Goal: Connect with others: Connect with other users

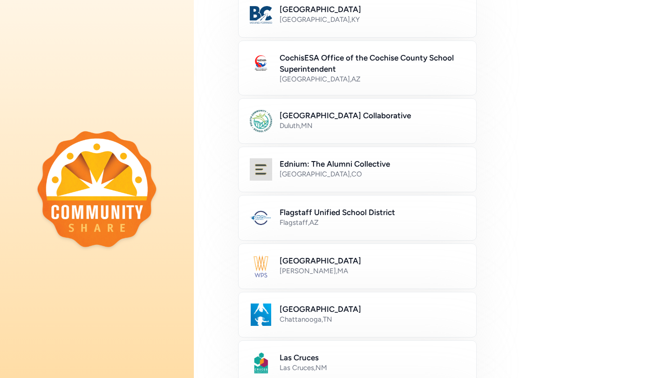
scroll to position [115, 0]
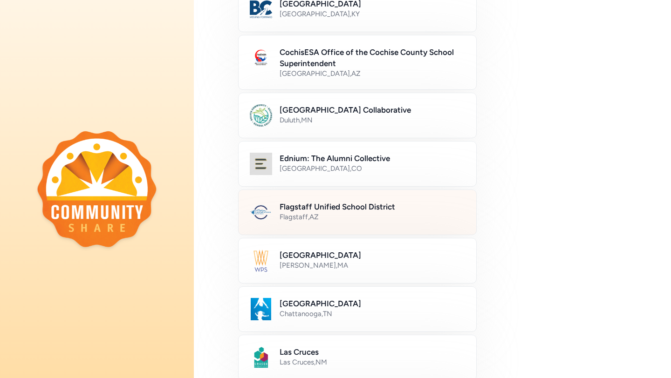
click at [373, 207] on h2 "Flagstaff Unified School District" at bounding box center [371, 206] width 185 height 11
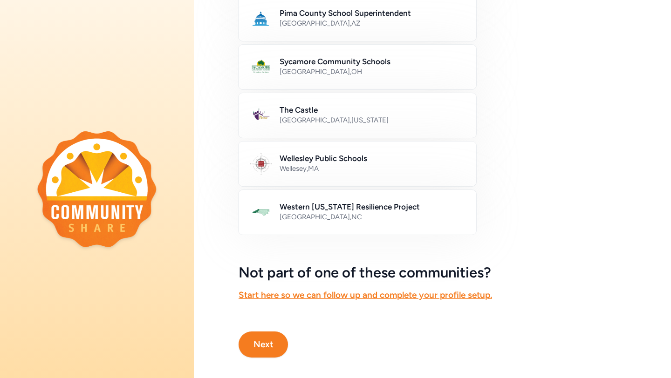
scroll to position [512, 0]
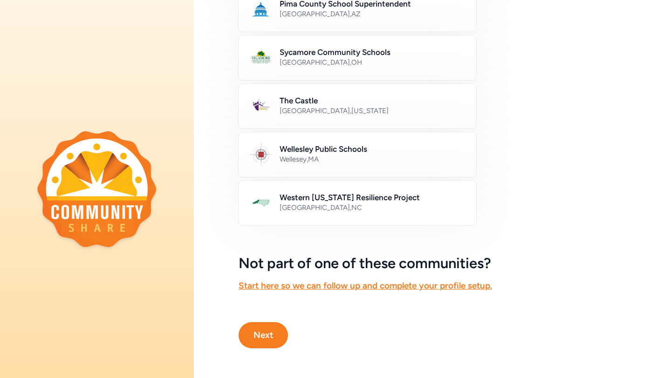
click at [265, 338] on button "Next" at bounding box center [262, 335] width 49 height 26
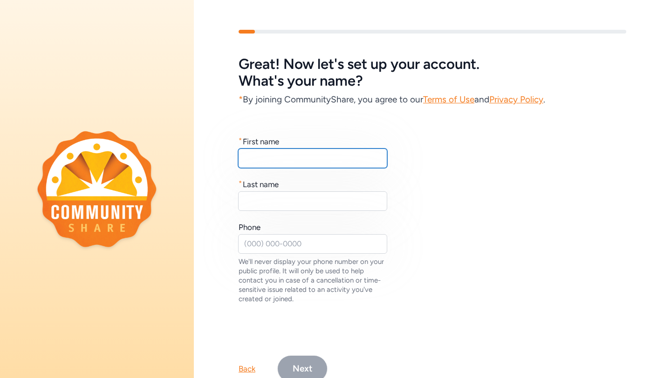
click at [290, 158] on input "text" at bounding box center [312, 159] width 149 height 20
type input "[PERSON_NAME]"
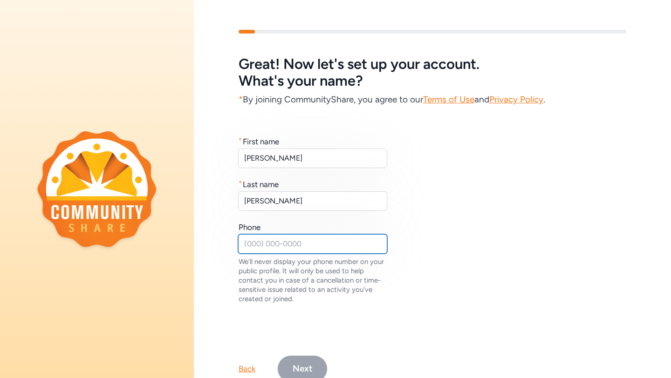
type input "2145461955"
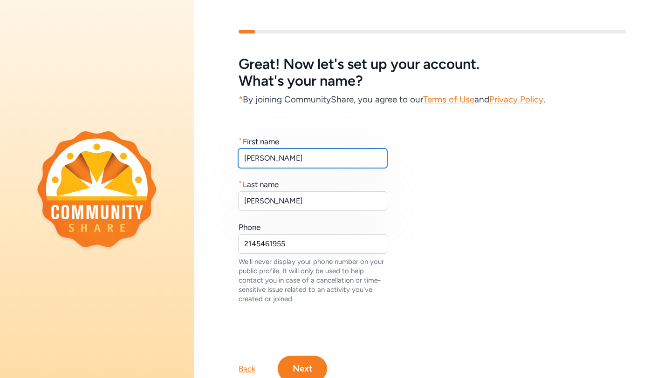
scroll to position [34, 0]
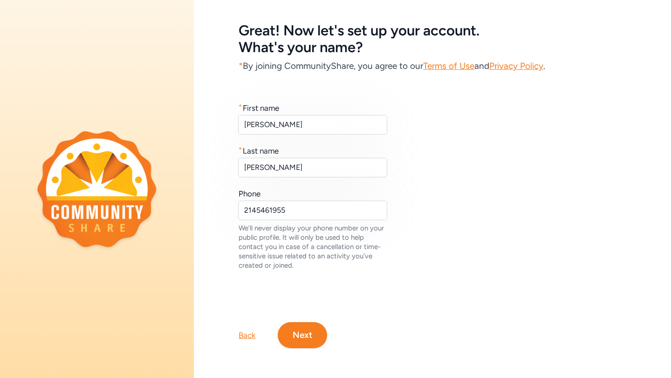
click at [302, 333] on button "Next" at bounding box center [302, 335] width 49 height 26
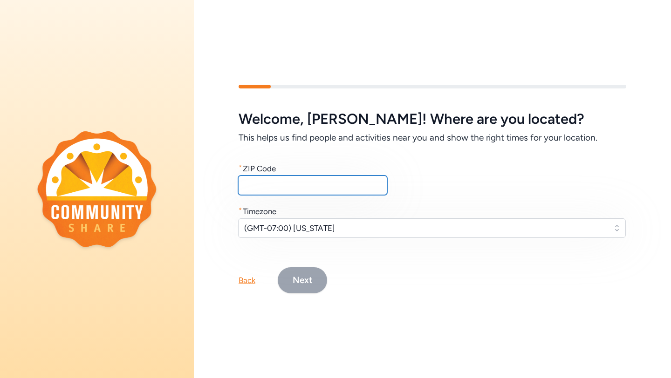
click at [266, 188] on input "text" at bounding box center [312, 186] width 149 height 20
type input "86004"
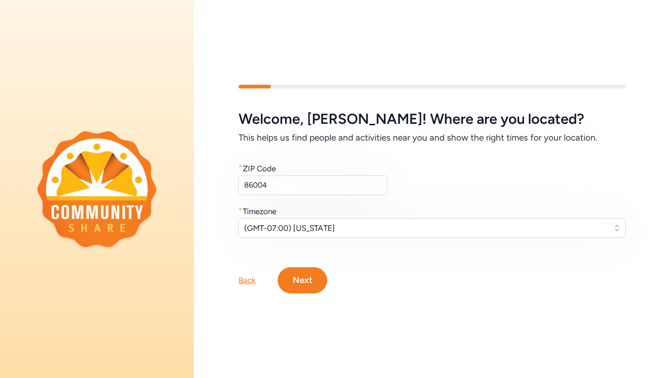
click at [382, 268] on div "Back Next" at bounding box center [432, 265] width 477 height 56
click at [316, 279] on button "Next" at bounding box center [302, 280] width 49 height 26
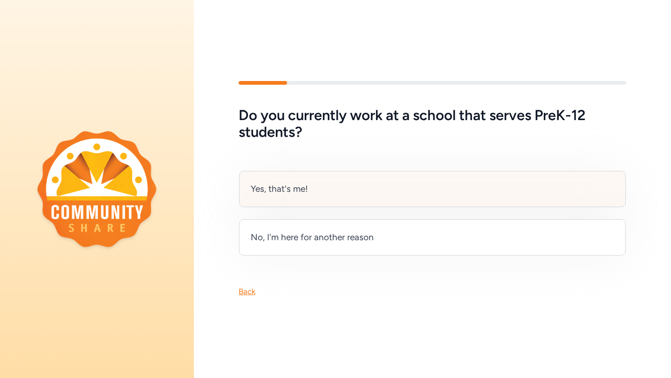
click at [295, 198] on div "Yes, that's me!" at bounding box center [432, 189] width 386 height 36
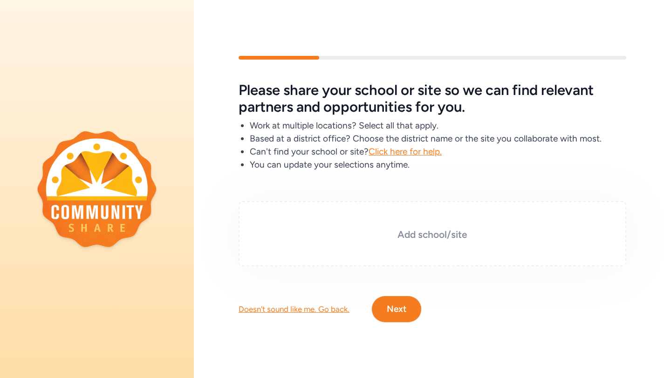
click at [369, 220] on div "Add school/site" at bounding box center [431, 233] width 387 height 65
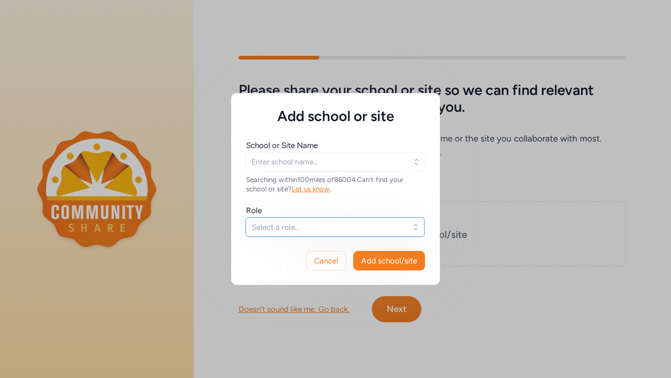
click at [295, 234] on button "Select a role..." at bounding box center [334, 227] width 179 height 20
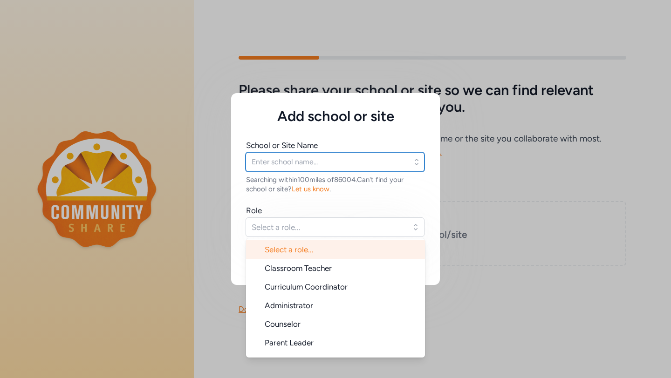
click at [292, 169] on input "text" at bounding box center [334, 162] width 179 height 20
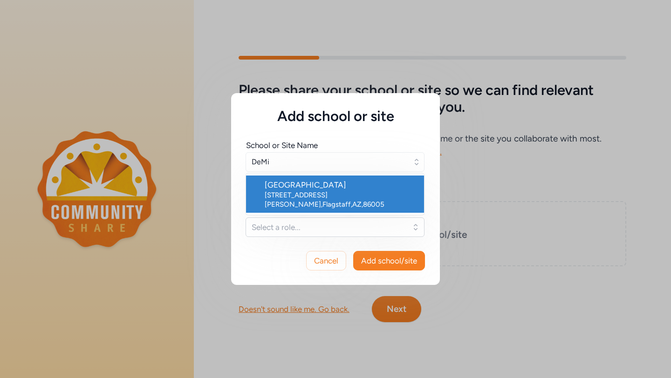
click at [299, 190] on div "[STREET_ADDRESS][PERSON_NAME]" at bounding box center [340, 199] width 152 height 19
type input "[GEOGRAPHIC_DATA]"
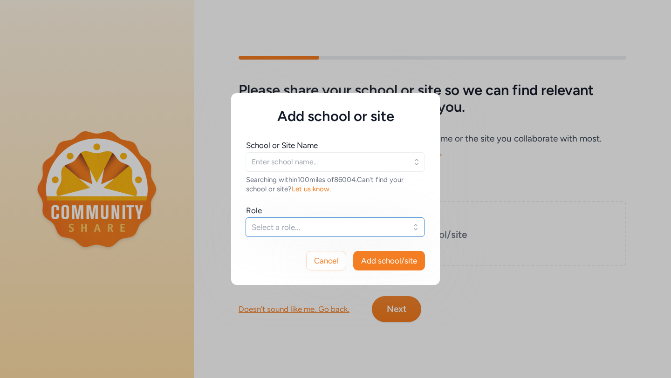
click at [280, 226] on span "Select a role..." at bounding box center [328, 227] width 154 height 11
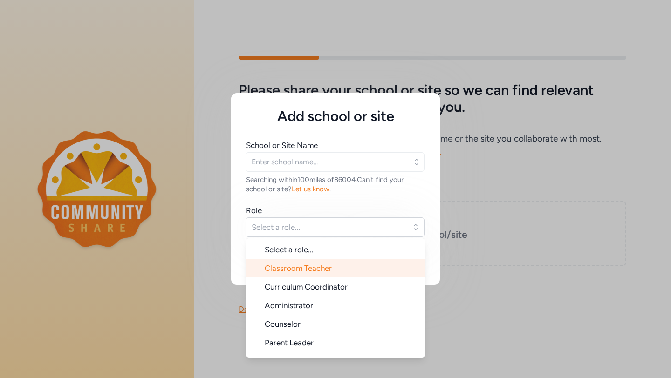
click at [283, 267] on span "Classroom Teacher" at bounding box center [297, 268] width 67 height 9
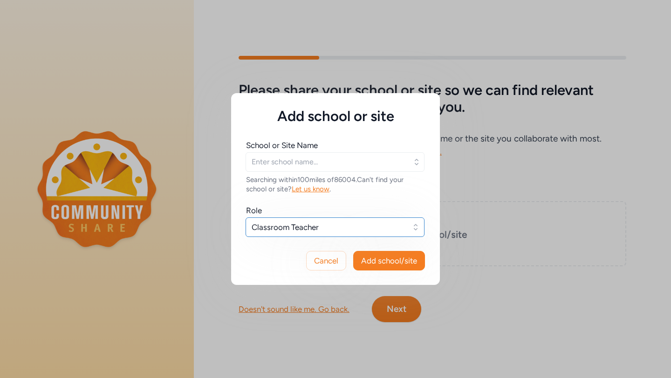
type input "[GEOGRAPHIC_DATA]"
click at [384, 258] on span "Add school/site" at bounding box center [389, 260] width 56 height 11
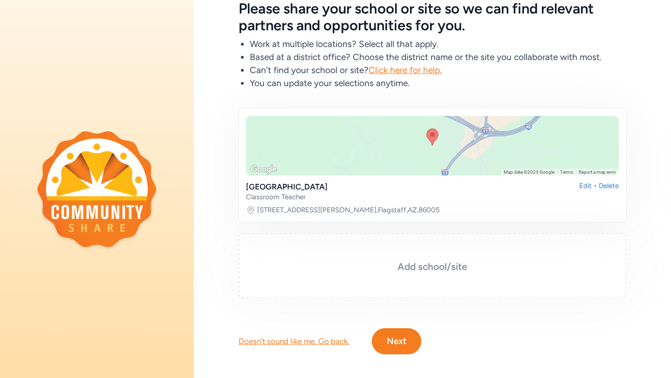
scroll to position [61, 0]
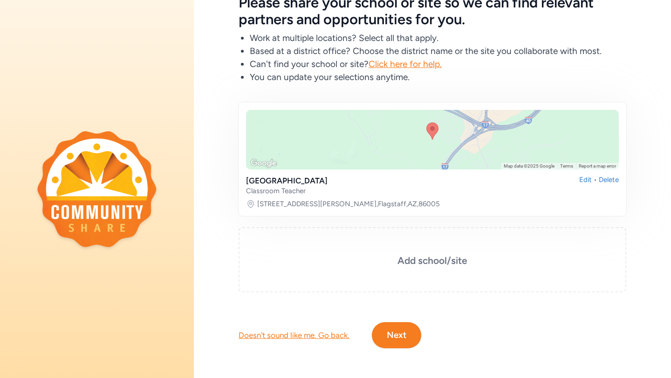
click at [418, 149] on div at bounding box center [432, 140] width 373 height 60
click at [382, 338] on button "Next" at bounding box center [396, 335] width 49 height 26
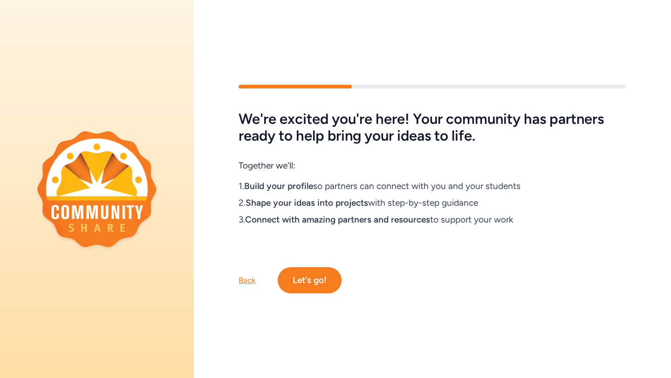
click at [318, 271] on button "Let's go!" at bounding box center [310, 280] width 64 height 26
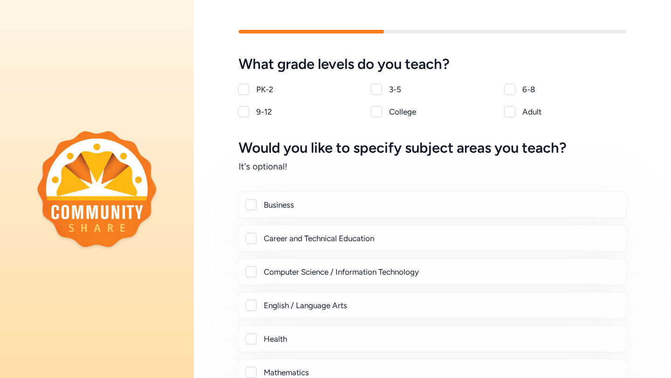
click at [378, 91] on div at bounding box center [376, 89] width 11 height 11
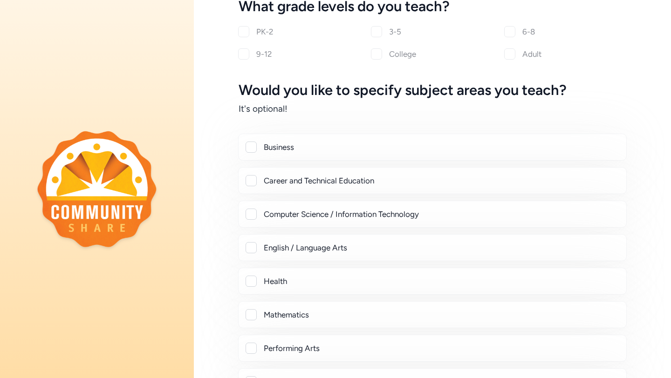
checkbox input "true"
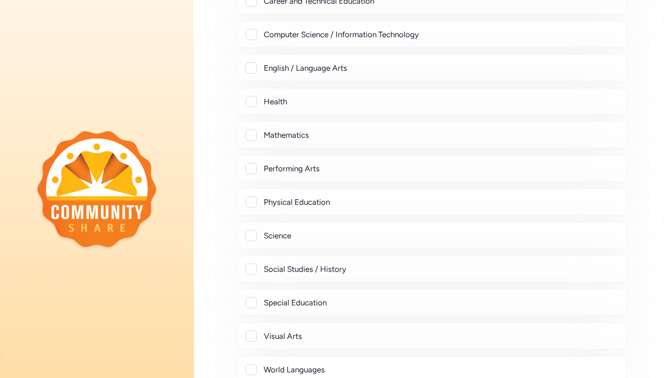
scroll to position [240, 0]
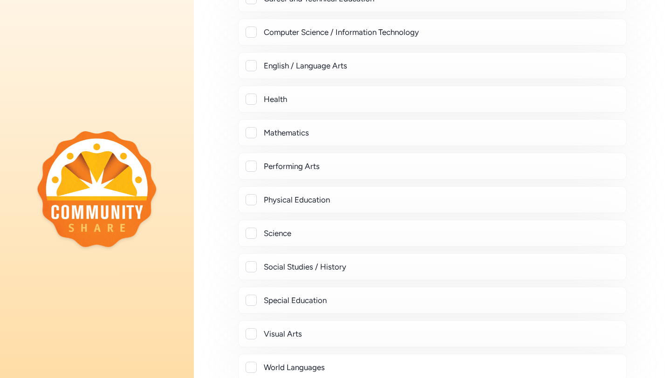
click at [245, 129] on div "Mathematics" at bounding box center [432, 132] width 388 height 27
click at [246, 130] on div at bounding box center [250, 132] width 11 height 11
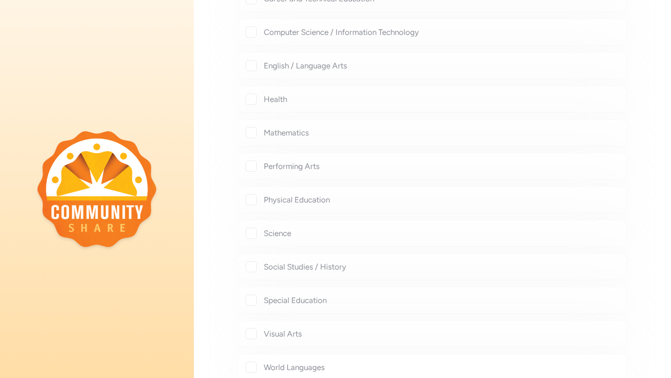
checkbox input "true"
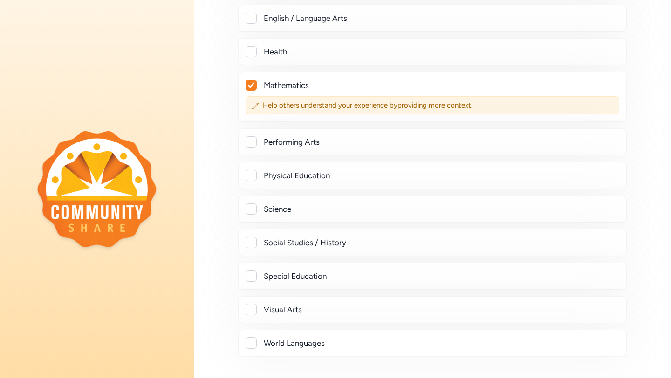
scroll to position [288, 0]
click at [253, 208] on div at bounding box center [250, 208] width 11 height 11
checkbox input "true"
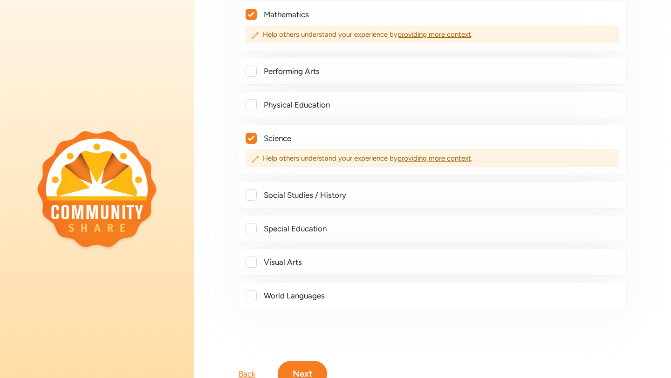
scroll to position [360, 0]
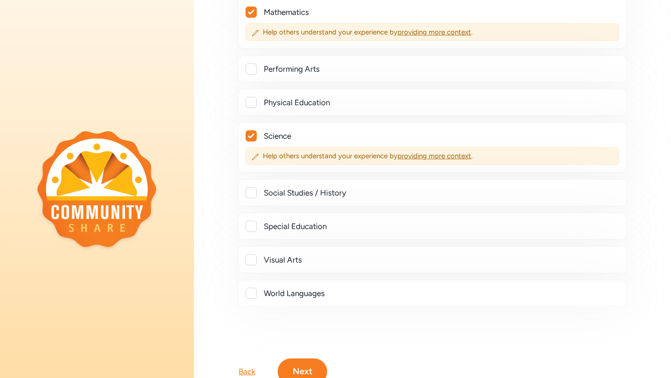
click at [252, 196] on div at bounding box center [250, 192] width 11 height 11
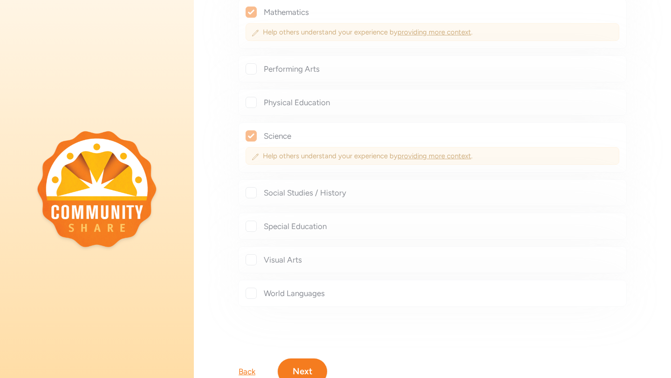
checkbox input "true"
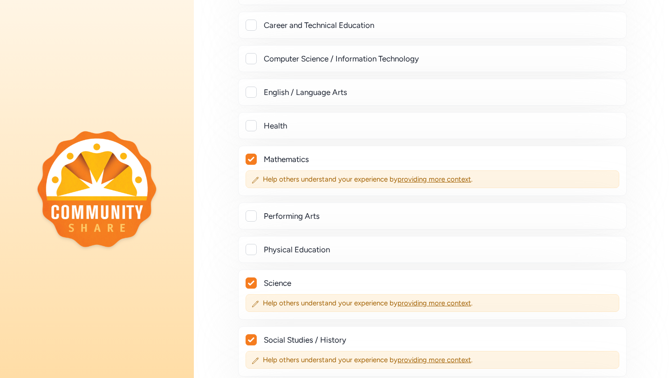
scroll to position [171, 0]
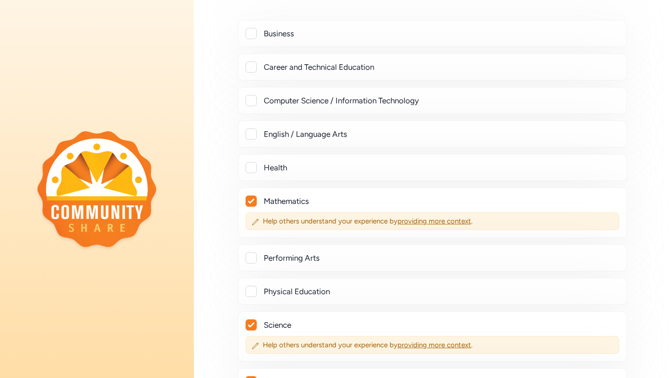
click at [252, 134] on div at bounding box center [250, 134] width 11 height 11
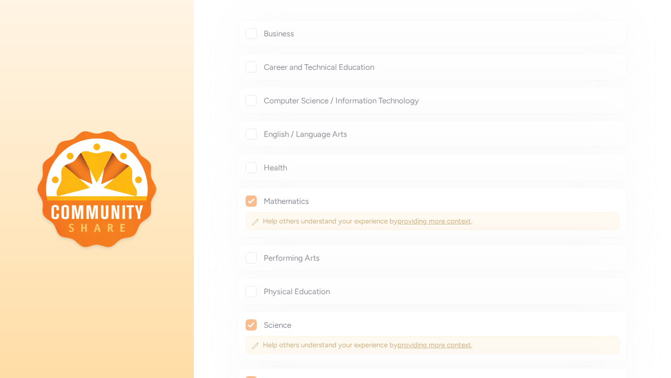
checkbox input "true"
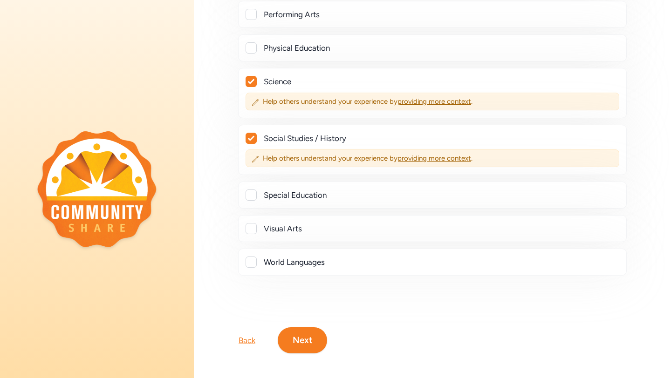
scroll to position [443, 0]
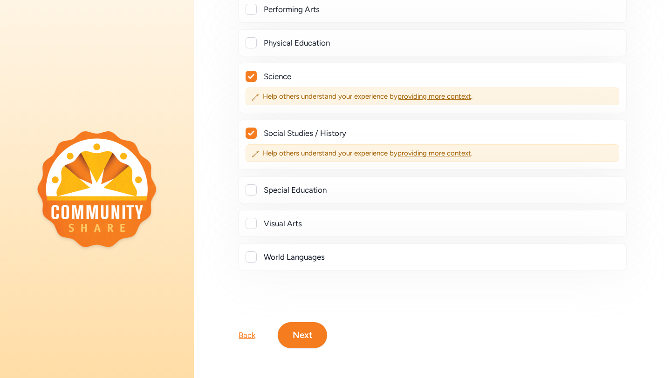
click at [307, 340] on button "Next" at bounding box center [302, 335] width 49 height 26
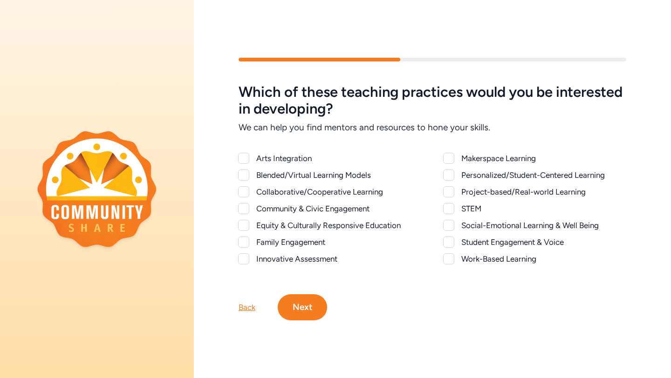
click at [243, 160] on div at bounding box center [243, 158] width 11 height 11
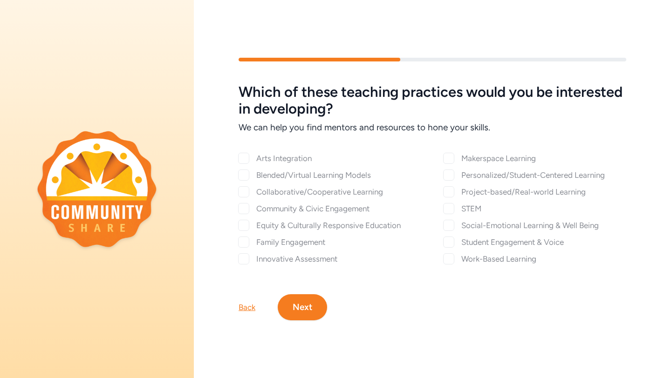
checkbox input "true"
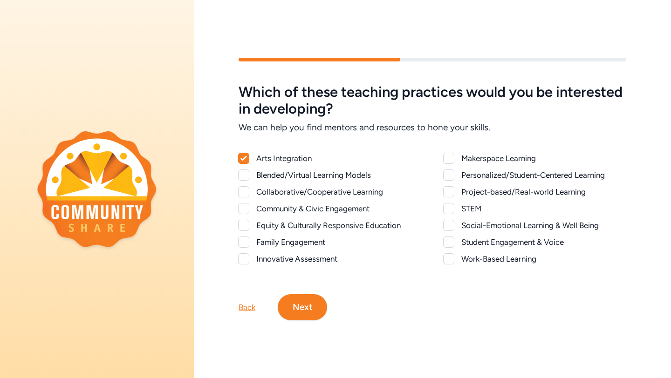
click at [240, 194] on div at bounding box center [243, 191] width 11 height 11
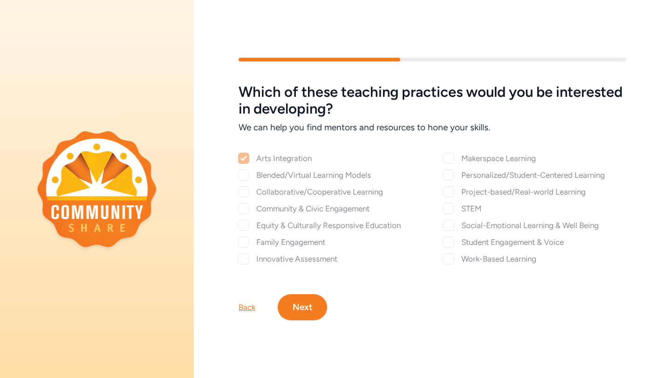
checkbox input "true"
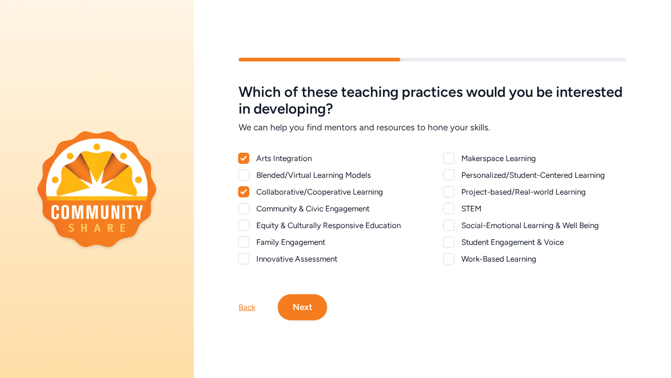
click at [448, 210] on div at bounding box center [448, 208] width 11 height 11
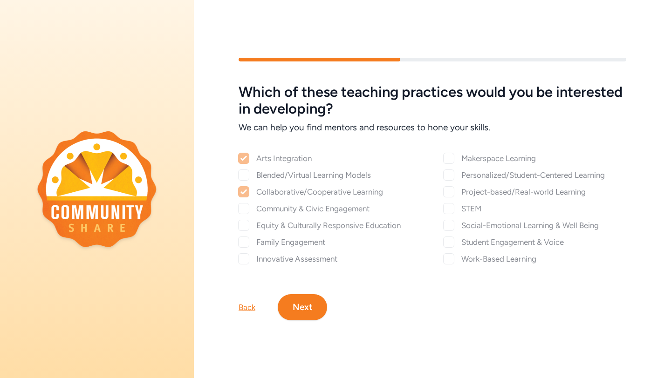
checkbox input "true"
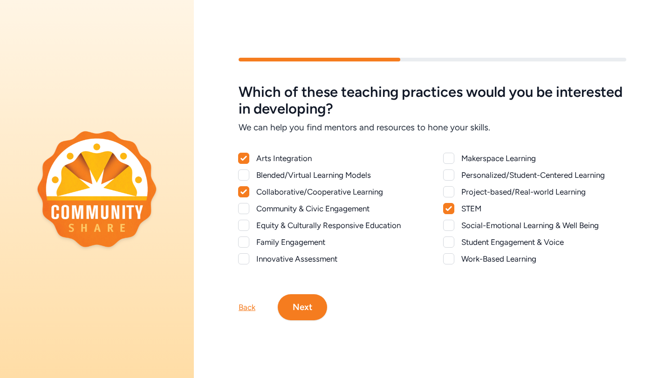
click at [452, 191] on div at bounding box center [448, 191] width 11 height 11
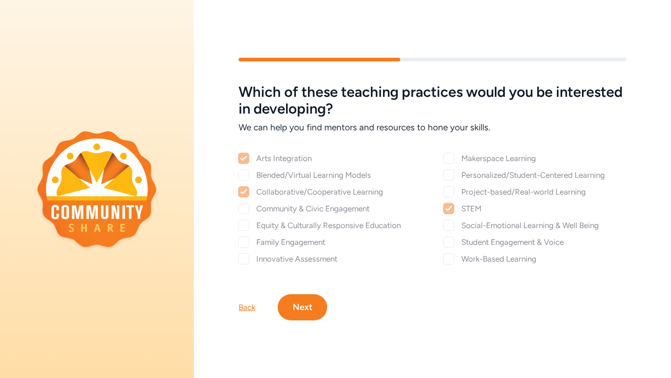
checkbox input "true"
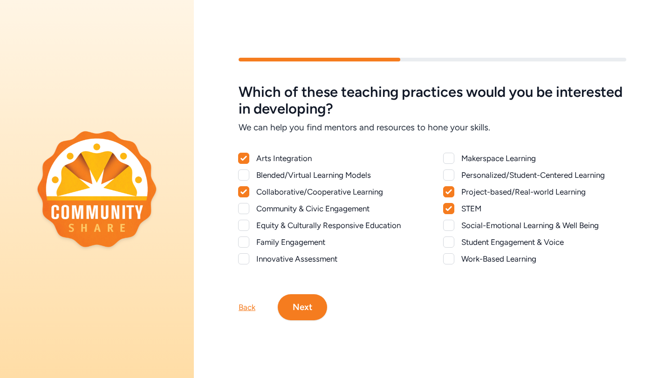
click at [448, 260] on div at bounding box center [448, 258] width 11 height 11
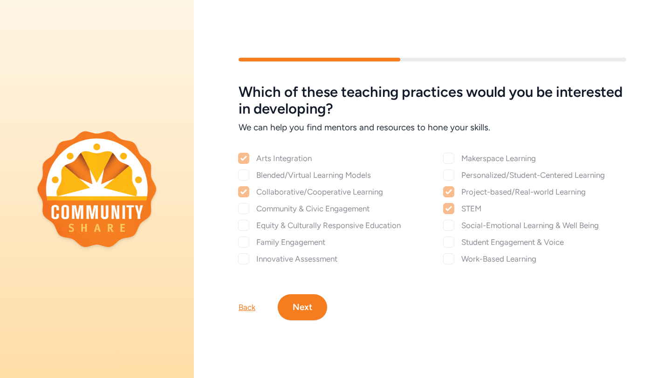
checkbox input "true"
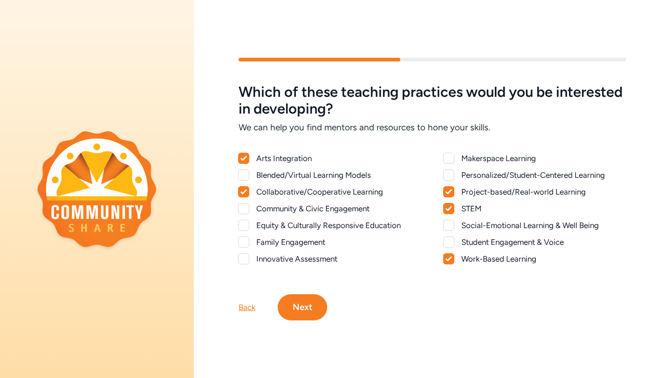
click at [451, 156] on div at bounding box center [448, 158] width 11 height 11
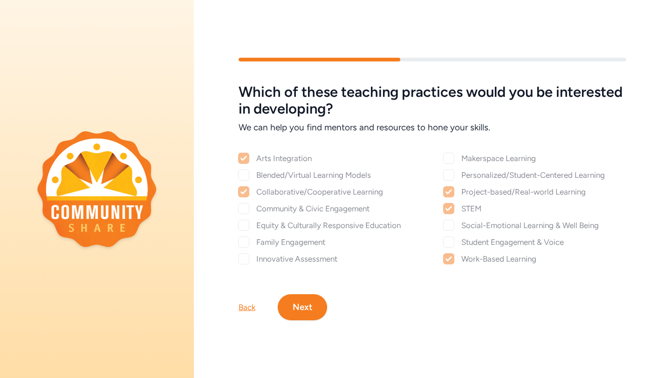
checkbox input "true"
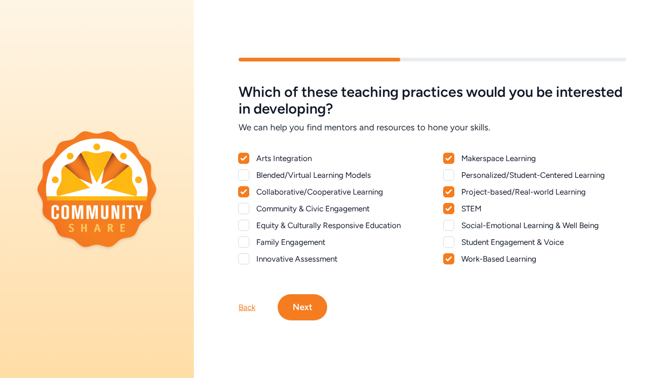
click at [298, 314] on button "Next" at bounding box center [302, 307] width 49 height 26
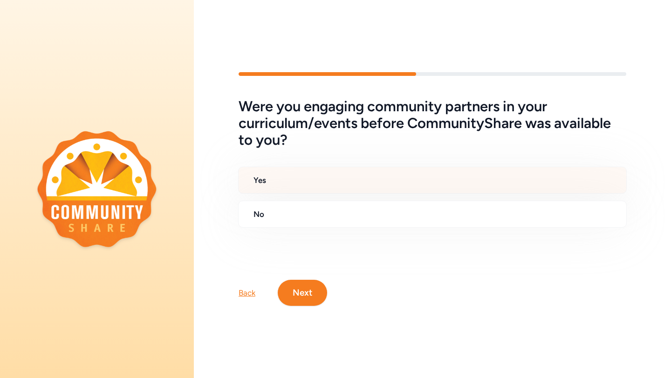
click at [406, 173] on div "Yes" at bounding box center [432, 180] width 388 height 27
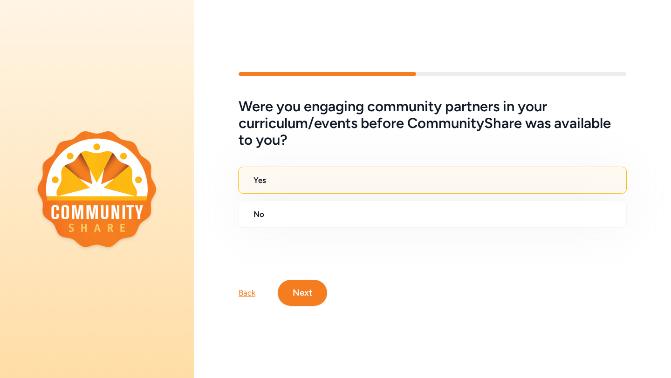
click at [294, 300] on button "Next" at bounding box center [302, 293] width 49 height 26
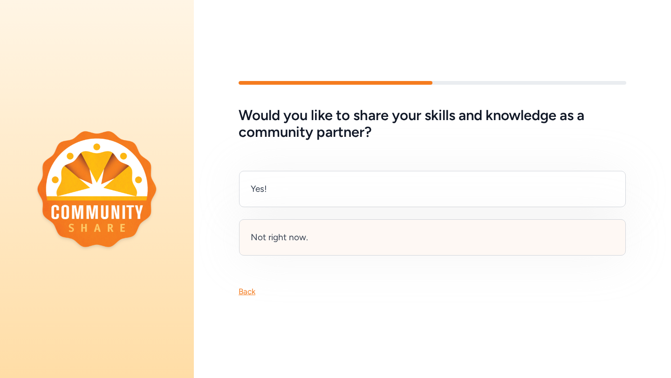
click at [294, 235] on div "Not right now." at bounding box center [279, 237] width 57 height 13
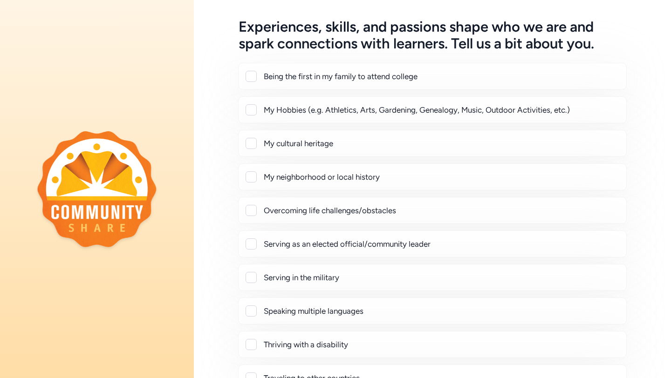
scroll to position [59, 0]
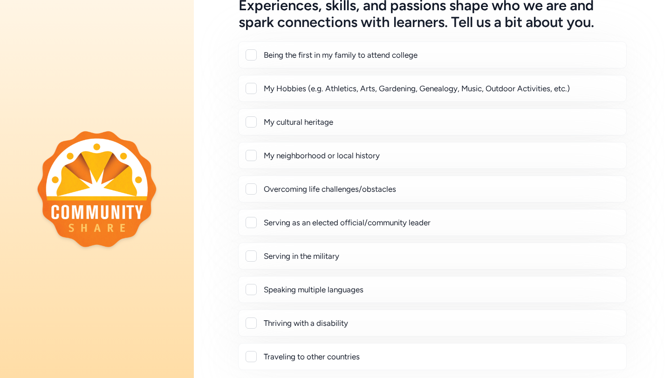
click at [269, 89] on div "My Hobbies (e.g. Athletics, Arts, Gardening, Genealogy, Music, Outdoor Activiti…" at bounding box center [441, 88] width 355 height 11
checkbox input "true"
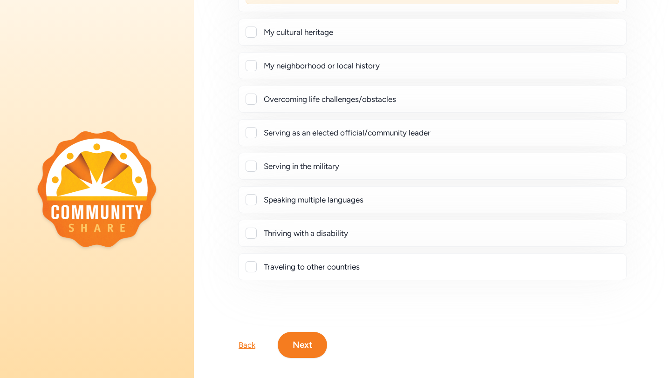
scroll to position [182, 0]
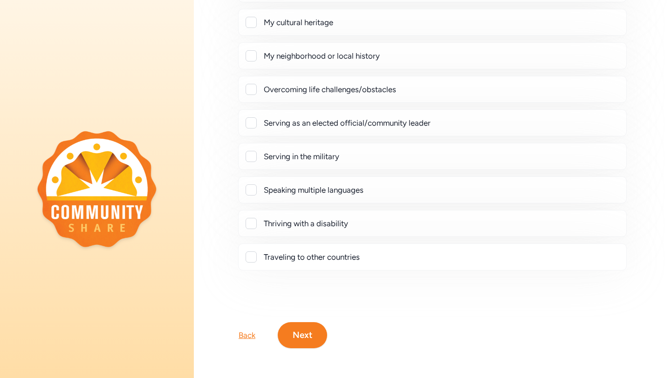
click at [252, 91] on div at bounding box center [250, 89] width 11 height 11
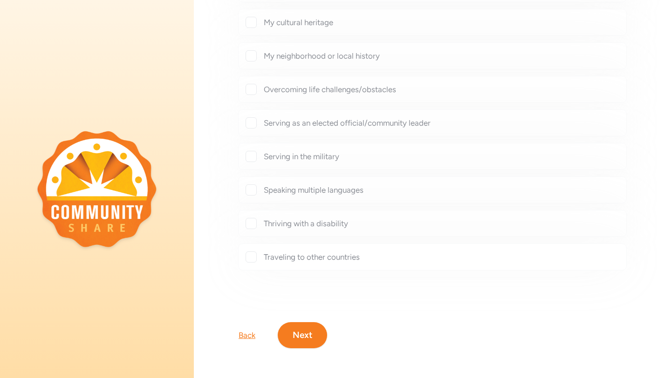
checkbox input "true"
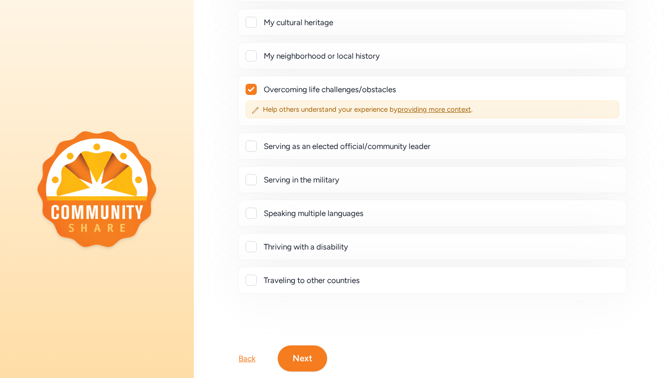
scroll to position [205, 0]
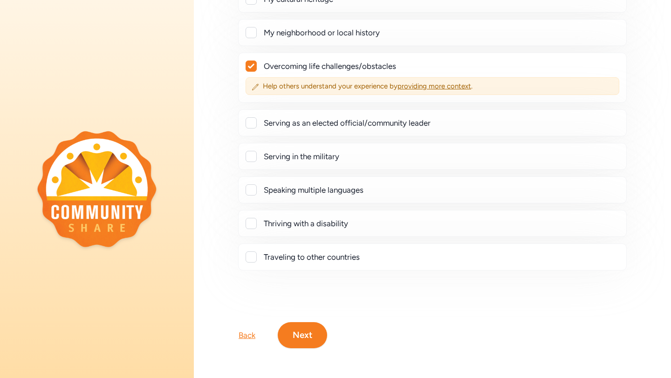
click at [300, 332] on button "Next" at bounding box center [302, 335] width 49 height 26
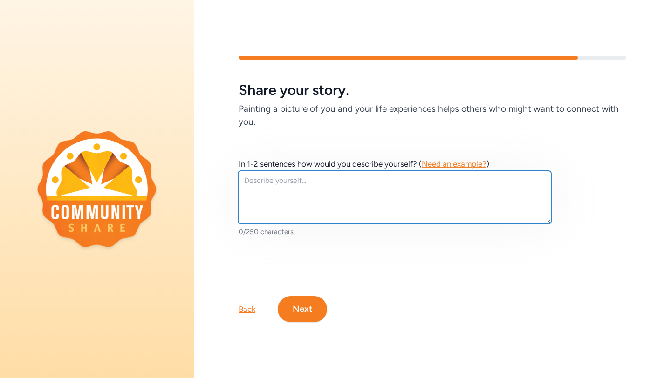
click at [289, 200] on textarea at bounding box center [394, 197] width 313 height 53
paste textarea "I'm a 5th-grade teacher who loves exploring the great outdoors! When I'm not in…"
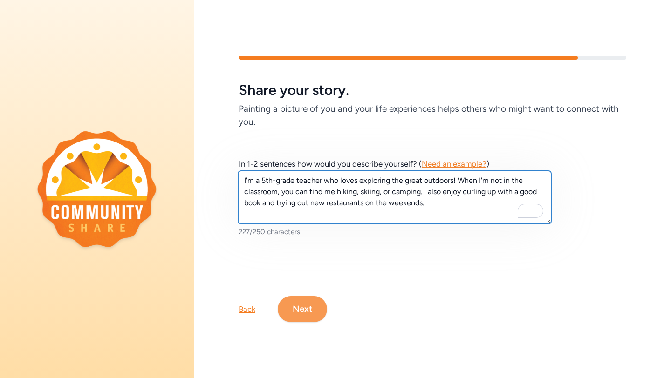
type textarea "I'm a 5th-grade teacher who loves exploring the great outdoors! When I'm not in…"
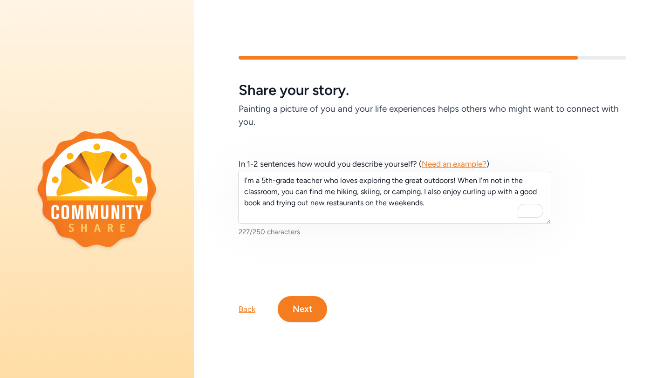
click at [302, 312] on button "Next" at bounding box center [302, 309] width 49 height 26
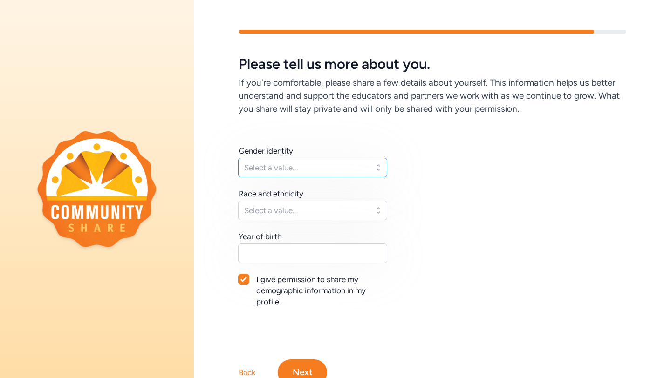
click at [302, 165] on span "Select a value..." at bounding box center [306, 167] width 124 height 11
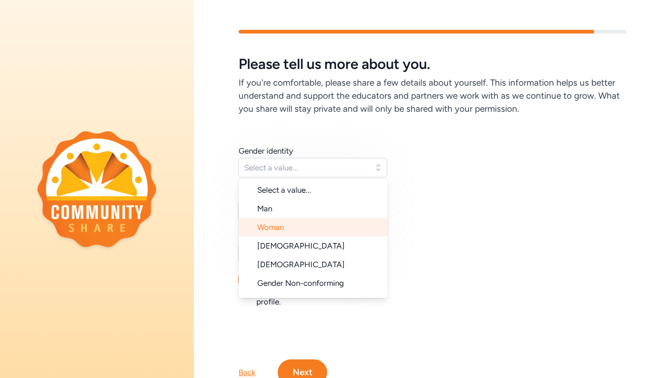
click at [280, 224] on span "Woman" at bounding box center [270, 227] width 27 height 9
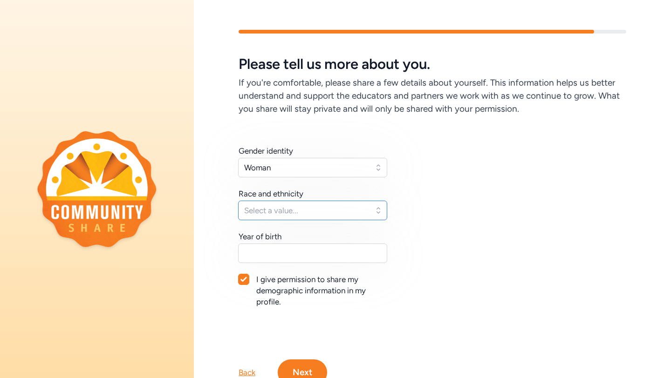
click at [279, 214] on span "Select a value..." at bounding box center [306, 210] width 124 height 11
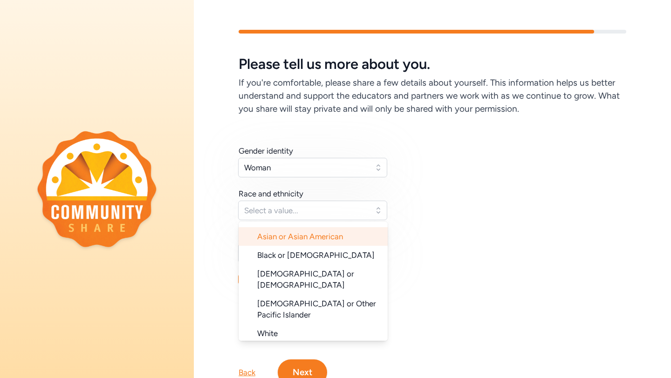
scroll to position [61, 0]
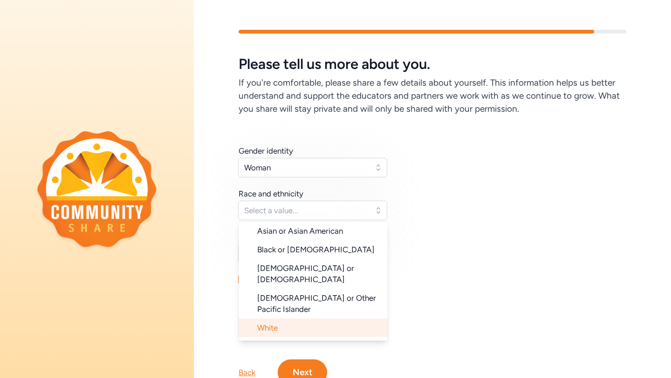
click at [280, 318] on li "White" at bounding box center [312, 327] width 149 height 19
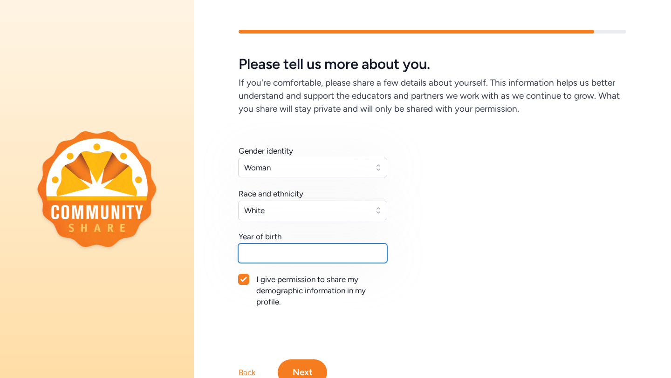
click at [278, 253] on input "text" at bounding box center [312, 254] width 149 height 20
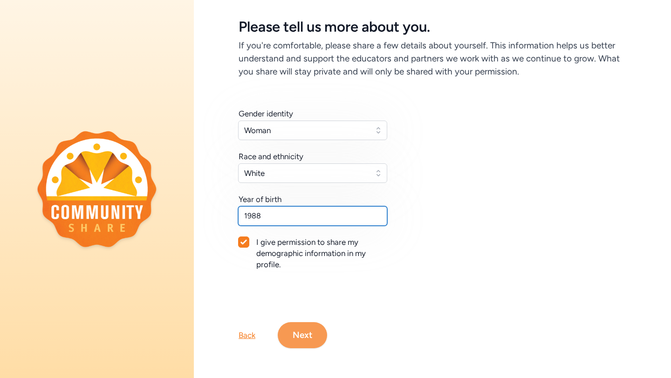
type input "1988"
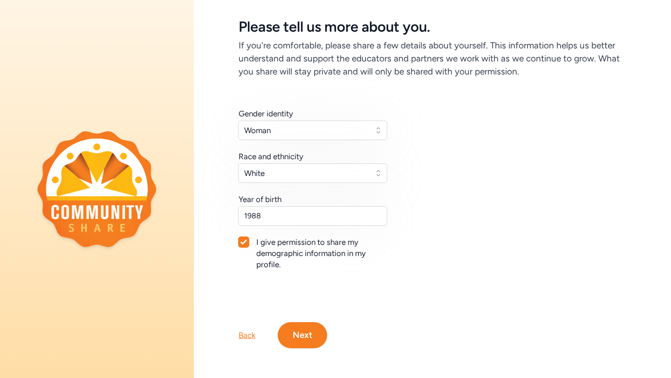
click at [307, 334] on button "Next" at bounding box center [302, 335] width 49 height 26
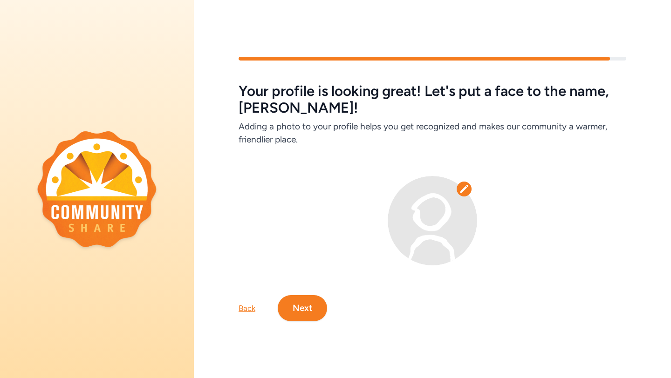
click at [302, 317] on button "Next" at bounding box center [302, 308] width 49 height 26
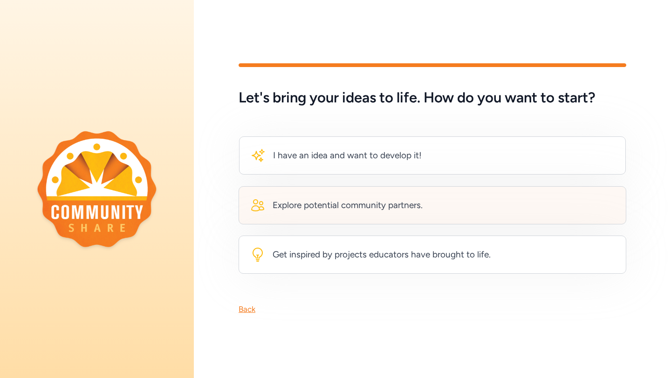
click at [288, 211] on div "Explore potential community partners." at bounding box center [347, 205] width 150 height 13
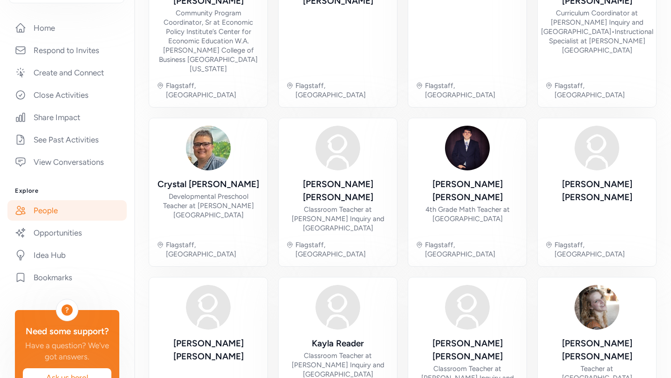
scroll to position [193, 0]
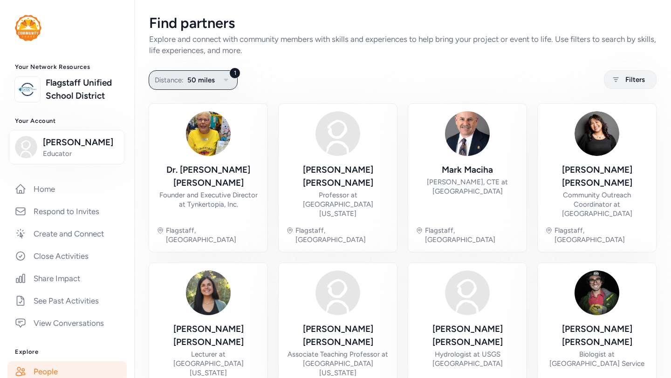
click at [223, 81] on icon "button" at bounding box center [225, 80] width 11 height 11
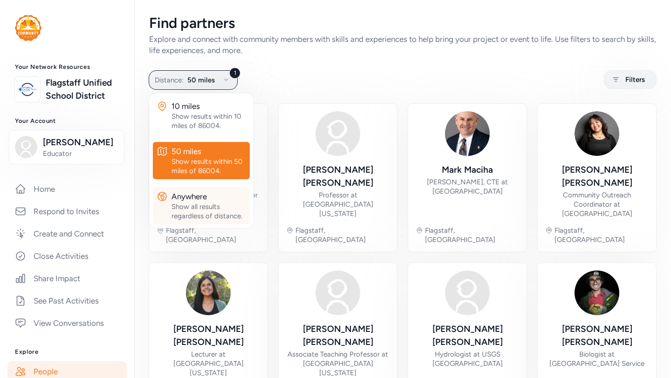
click at [181, 203] on div "Show all results regardless of distance." at bounding box center [208, 211] width 75 height 19
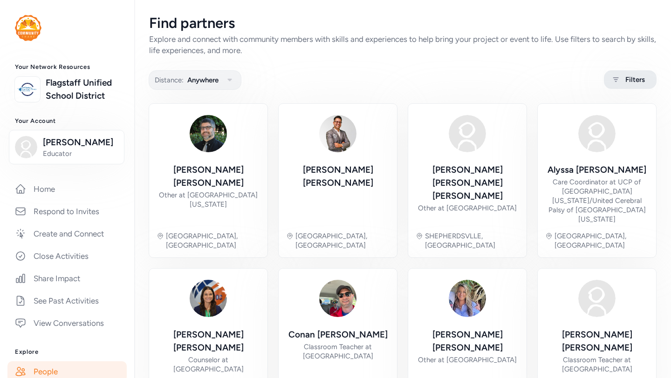
click at [637, 78] on span "Filters" at bounding box center [635, 79] width 20 height 11
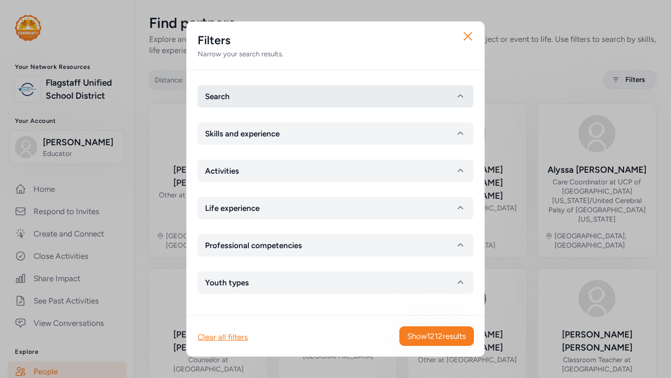
click at [434, 95] on button "Search" at bounding box center [335, 96] width 276 height 22
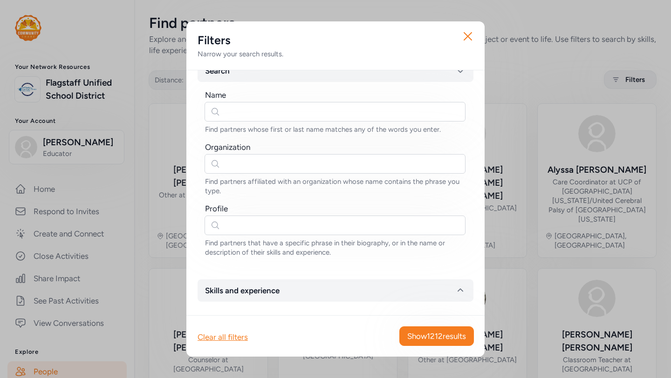
scroll to position [10, 0]
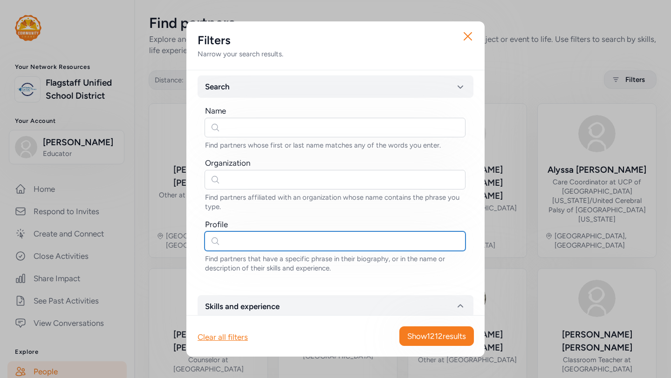
click at [268, 242] on input "text" at bounding box center [334, 241] width 261 height 20
type input "coding"
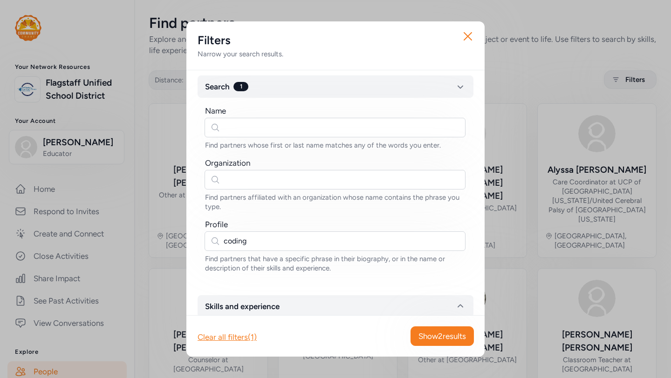
click at [408, 347] on div "Clear all filters (1) Show 2 results" at bounding box center [335, 335] width 298 height 41
click at [418, 339] on span "Show 2 results" at bounding box center [441, 336] width 47 height 11
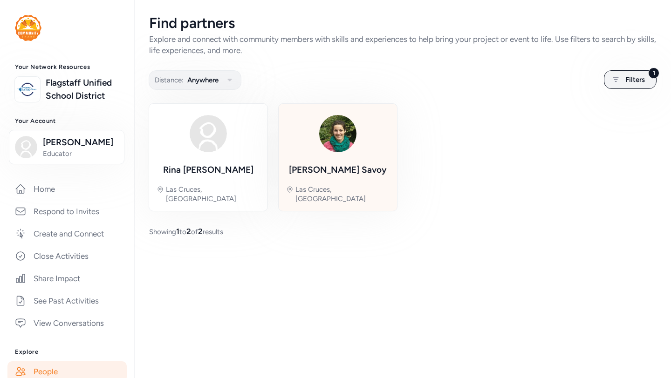
click at [327, 151] on img at bounding box center [337, 133] width 45 height 45
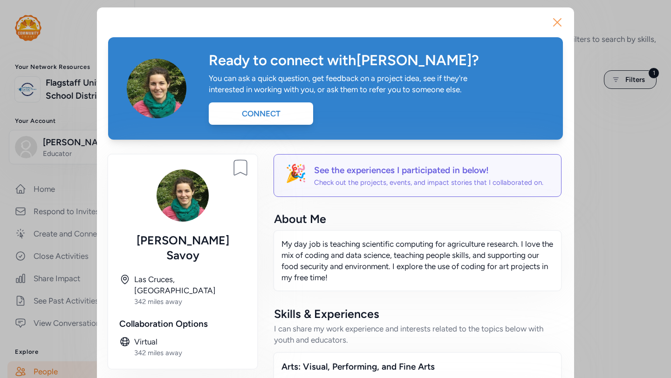
click at [561, 24] on icon "button" at bounding box center [556, 22] width 15 height 15
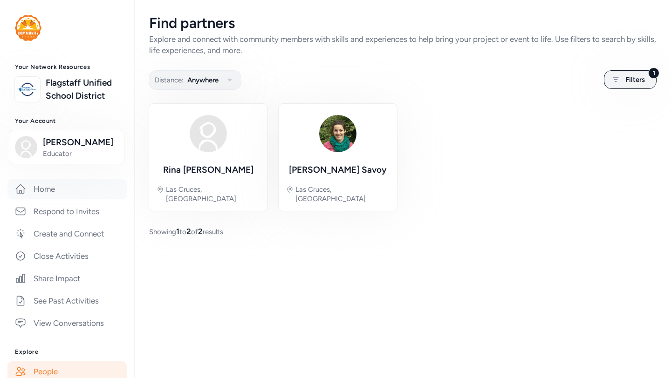
click at [79, 195] on link "Home" at bounding box center [66, 189] width 119 height 20
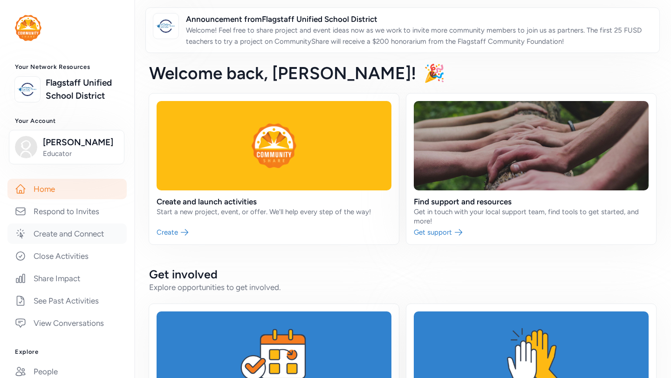
click at [66, 237] on link "Create and Connect" at bounding box center [66, 234] width 119 height 20
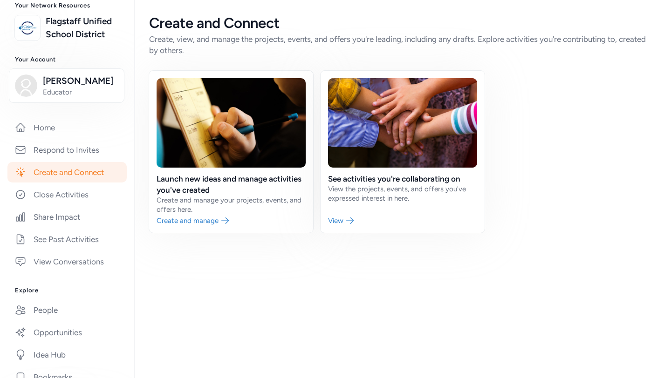
scroll to position [63, 0]
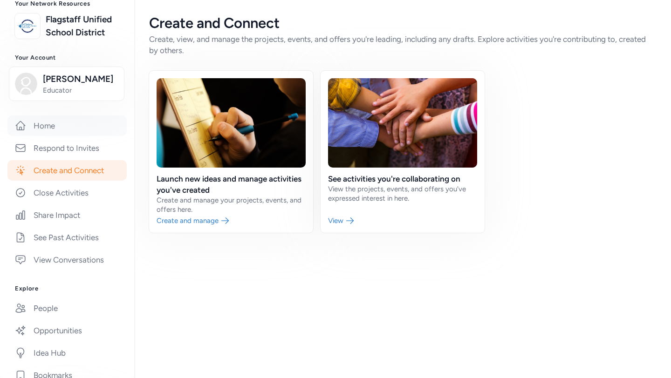
click at [50, 129] on link "Home" at bounding box center [66, 125] width 119 height 20
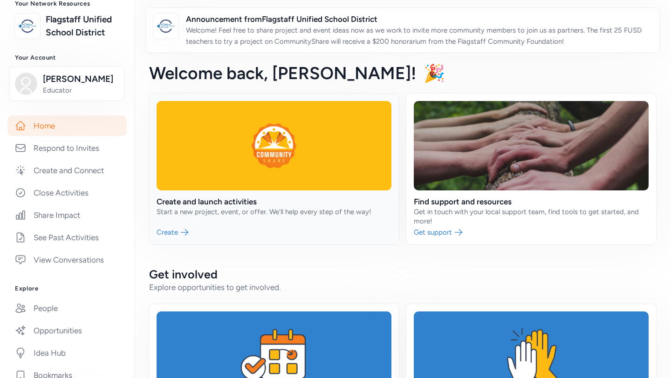
click at [299, 215] on link at bounding box center [274, 169] width 250 height 151
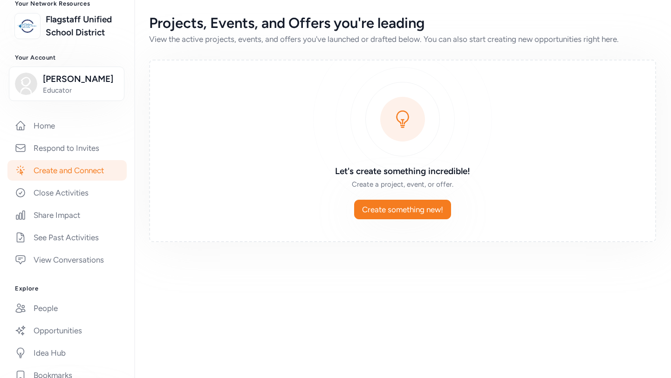
click at [67, 170] on link "Create and Connect" at bounding box center [66, 170] width 119 height 20
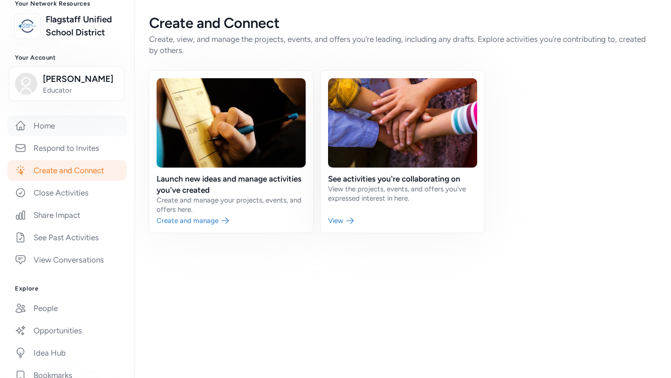
click at [49, 117] on link "Home" at bounding box center [66, 125] width 119 height 20
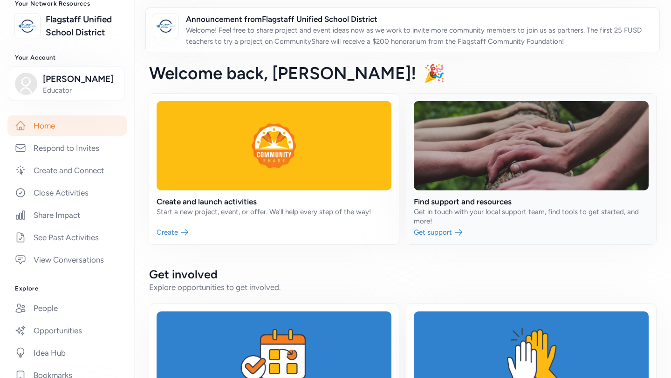
click at [491, 214] on link at bounding box center [531, 169] width 250 height 151
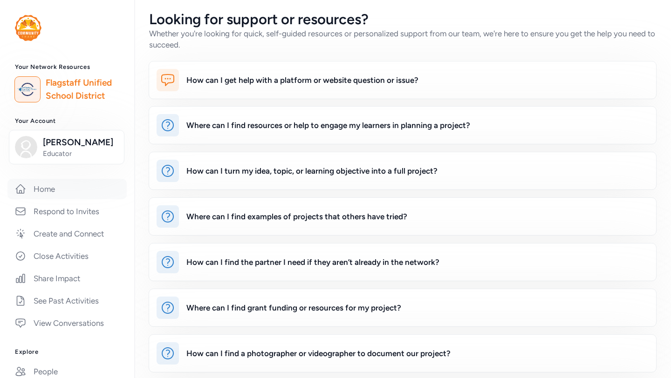
click at [43, 193] on link "Home" at bounding box center [66, 189] width 119 height 20
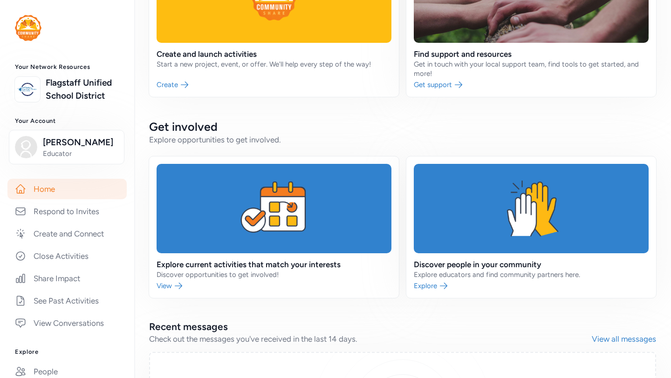
scroll to position [147, 0]
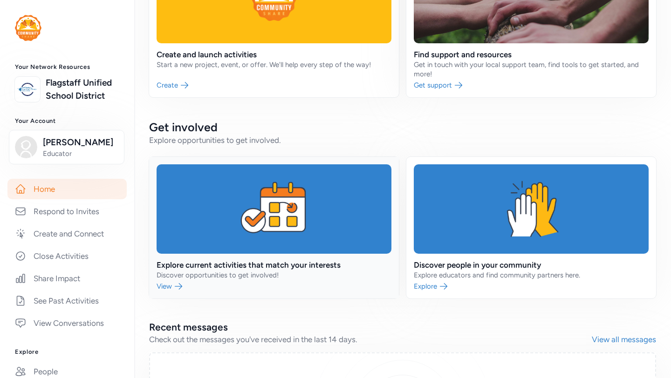
click at [180, 285] on link at bounding box center [274, 228] width 250 height 142
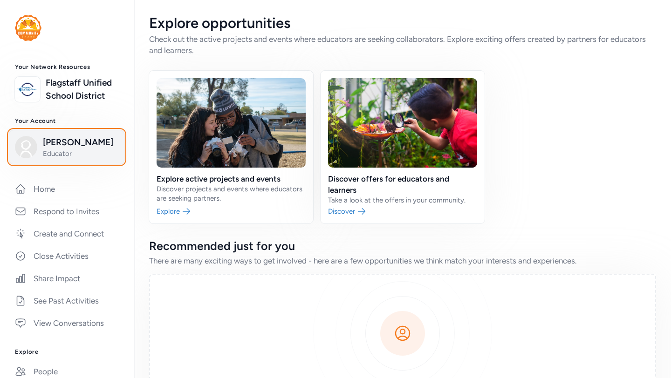
click at [68, 147] on span "[PERSON_NAME]" at bounding box center [80, 142] width 75 height 13
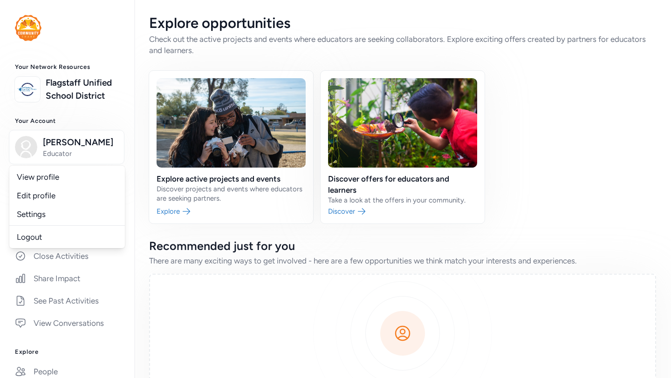
click at [75, 117] on div "Your Network Resources Flagstaff Unified School District Your Account [PERSON_N…" at bounding box center [67, 309] width 134 height 493
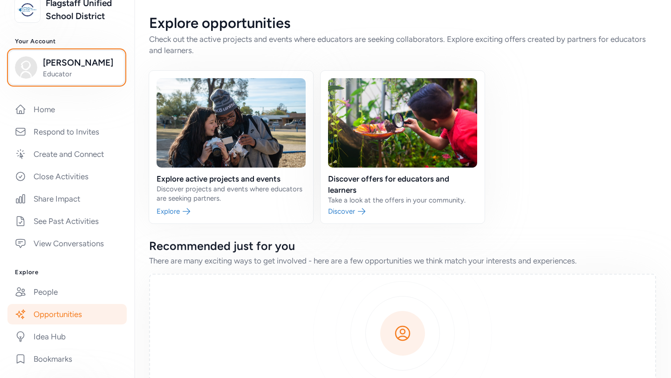
scroll to position [193, 0]
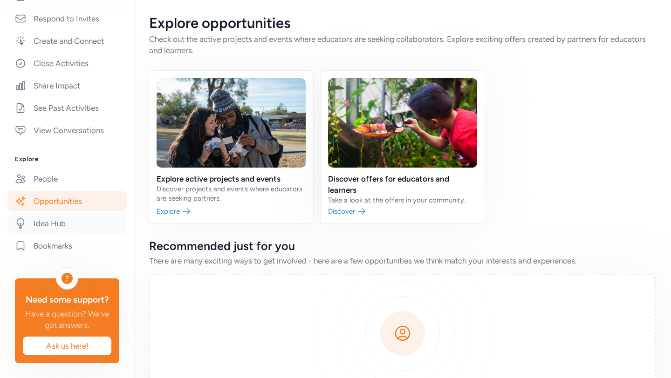
click at [56, 225] on link "Idea Hub" at bounding box center [66, 223] width 119 height 20
